Goal: Find specific page/section: Find specific page/section

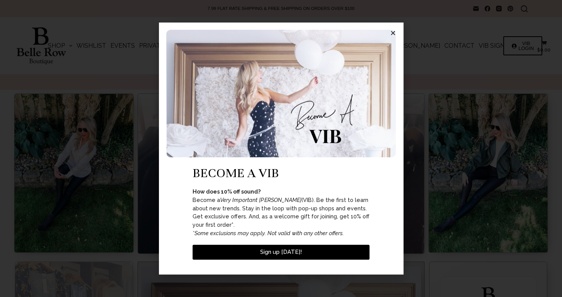
click at [386, 37] on img at bounding box center [281, 94] width 230 height 128
click at [392, 34] on icon "Close" at bounding box center [393, 33] width 6 height 6
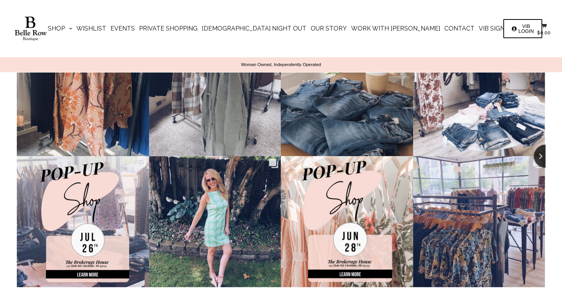
scroll to position [1982, 0]
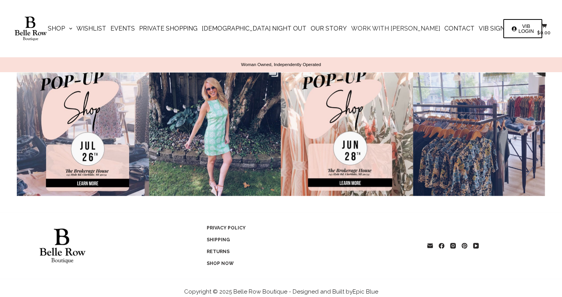
click at [352, 28] on link "Work with [PERSON_NAME]" at bounding box center [395, 28] width 93 height 57
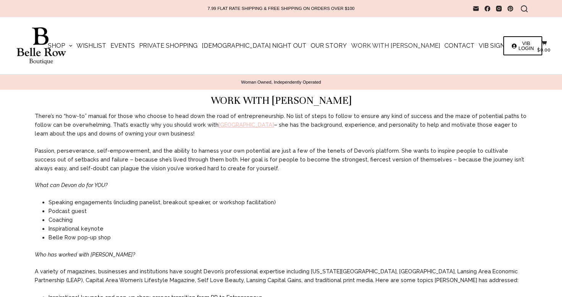
click at [369, 25] on link "Work with [PERSON_NAME]" at bounding box center [395, 45] width 93 height 57
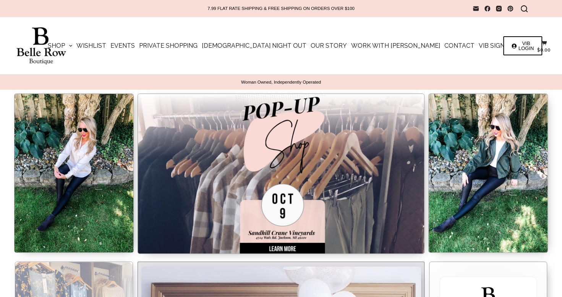
click at [522, 8] on icon "Search" at bounding box center [523, 8] width 7 height 7
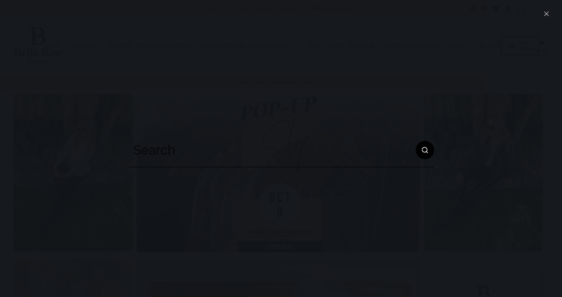
click at [341, 156] on input "Search for..." at bounding box center [280, 150] width 305 height 34
click at [323, 157] on input "e" at bounding box center [280, 150] width 305 height 34
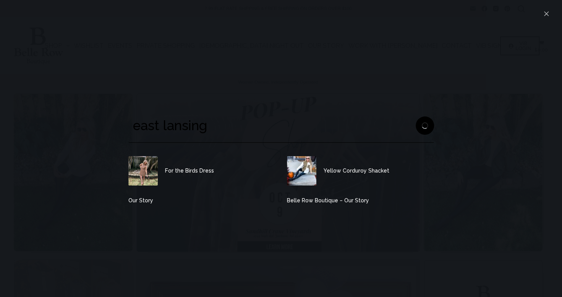
type input "east lansing"
click at [415, 116] on button "Search button" at bounding box center [424, 125] width 18 height 18
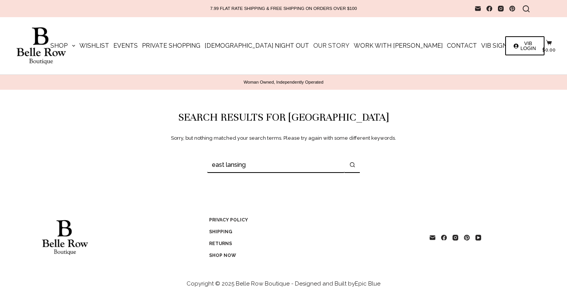
click at [321, 47] on link "Our Story" at bounding box center [331, 45] width 40 height 57
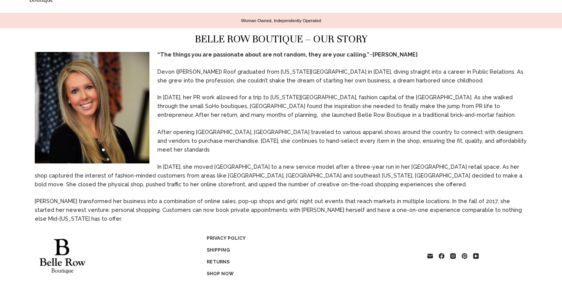
scroll to position [63, 0]
